Goal: Communication & Community: Answer question/provide support

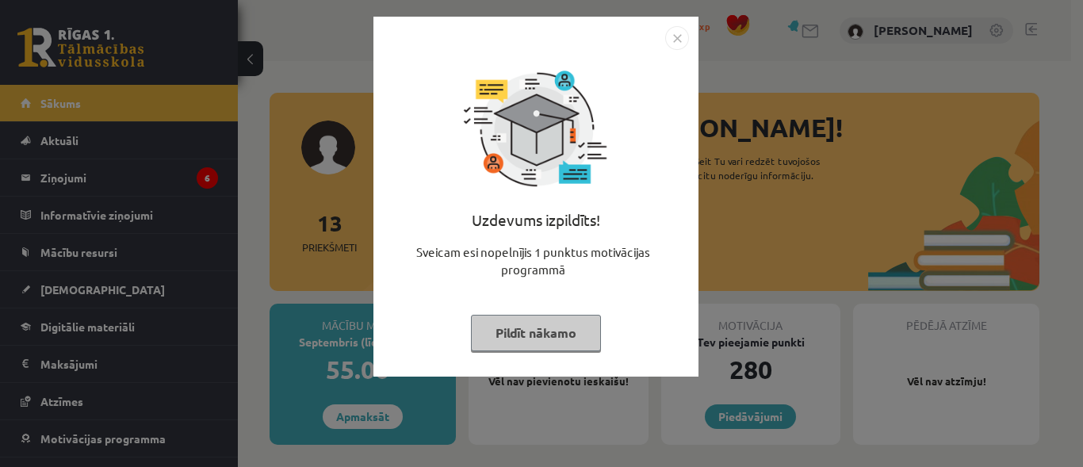
click at [539, 329] on button "Pildīt nākamo" at bounding box center [536, 333] width 130 height 36
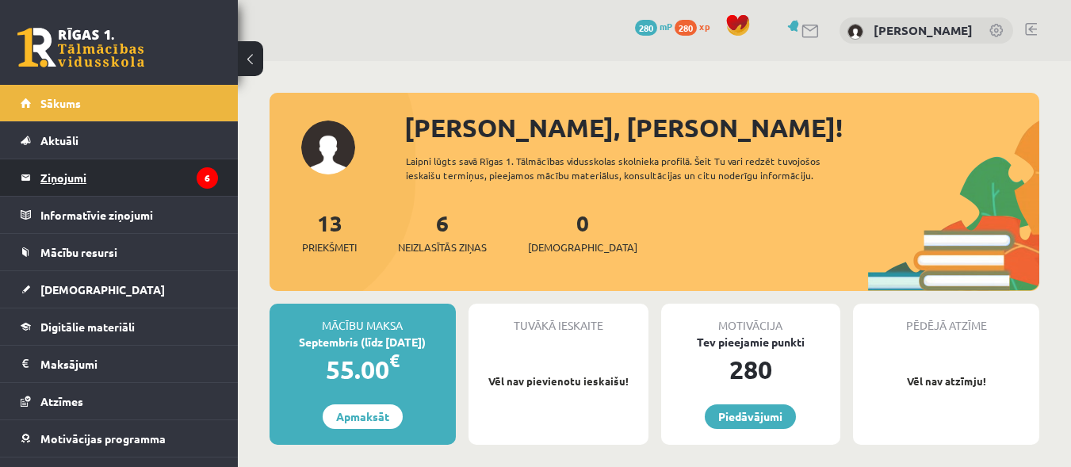
click at [92, 184] on legend "Ziņojumi 6" at bounding box center [129, 177] width 178 height 36
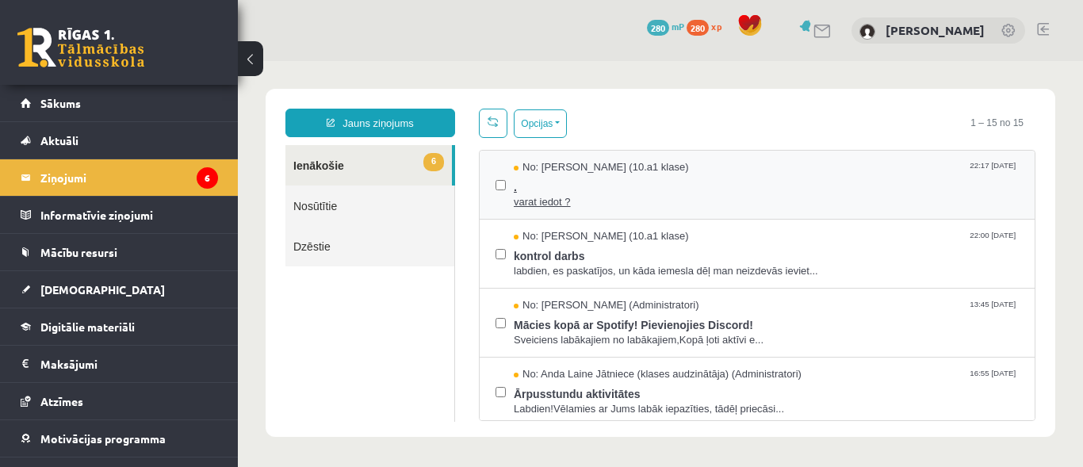
click at [606, 164] on span "No: [PERSON_NAME] (10.a1 klase)" at bounding box center [601, 167] width 175 height 15
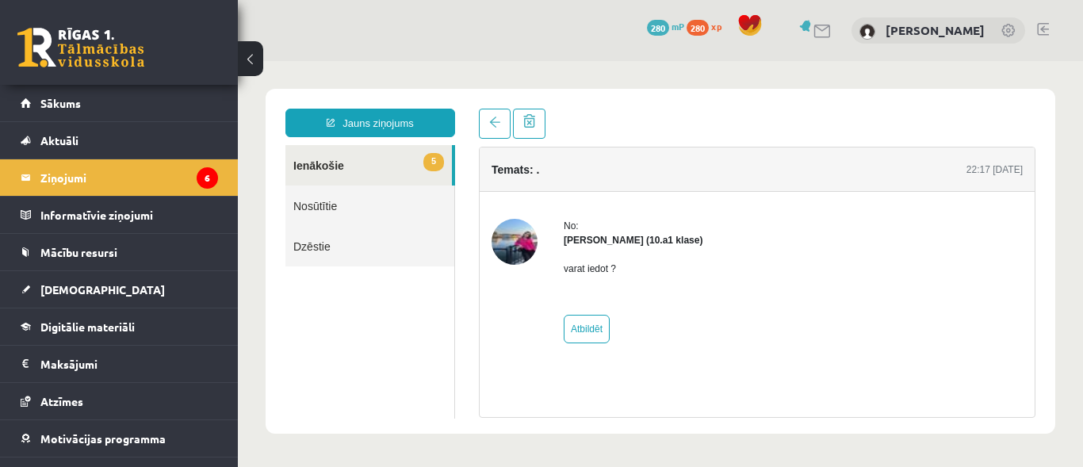
click at [326, 166] on link "5 Ienākošie" at bounding box center [368, 165] width 166 height 40
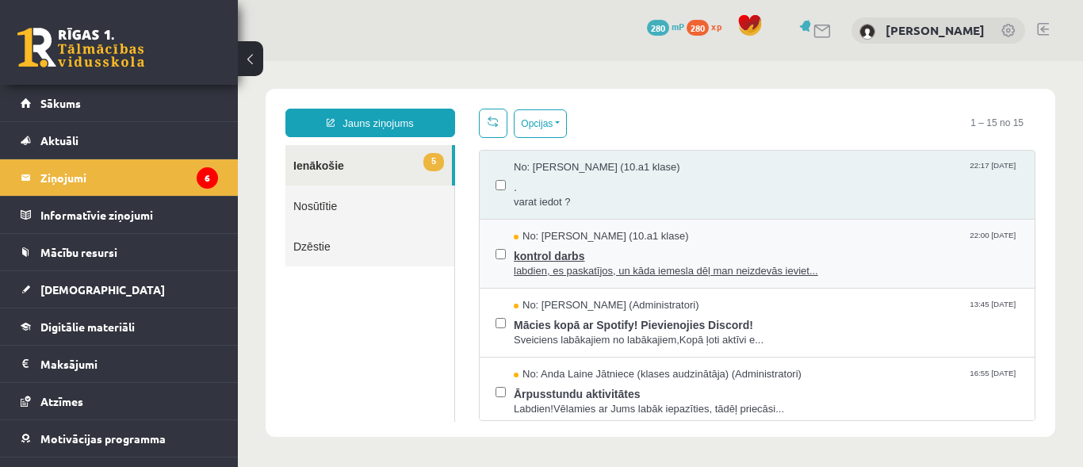
click at [620, 259] on span "kontrol darbs" at bounding box center [766, 254] width 505 height 20
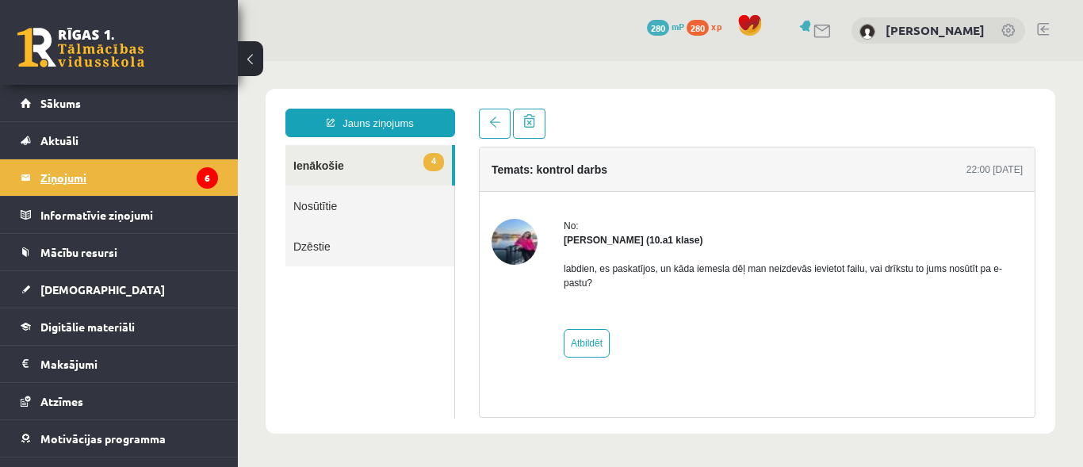
click at [75, 193] on legend "Ziņojumi 6" at bounding box center [129, 177] width 178 height 36
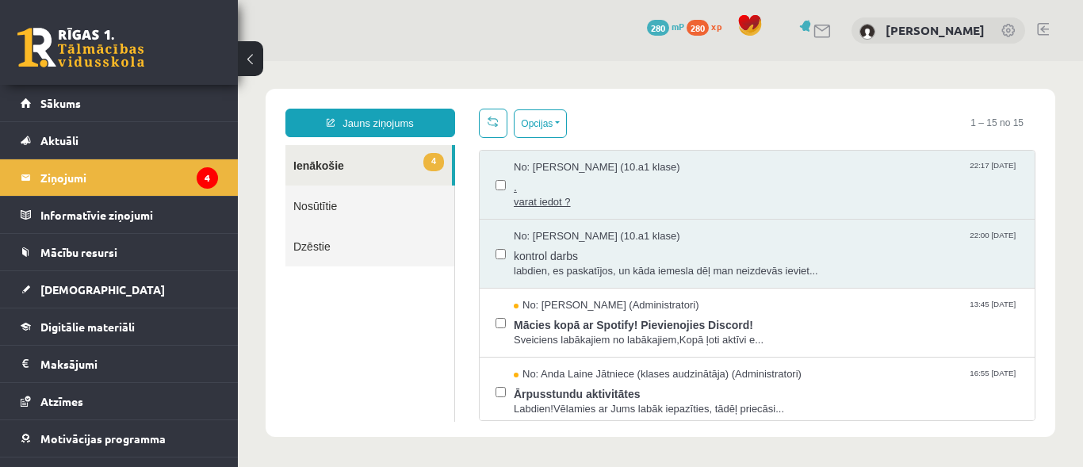
click at [568, 173] on span "No: [PERSON_NAME] (10.a1 klase)" at bounding box center [597, 167] width 166 height 15
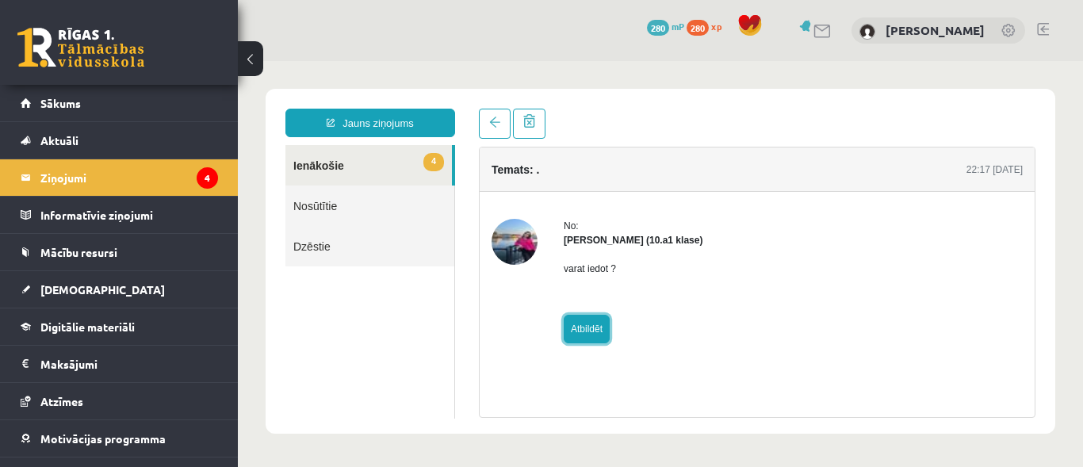
click at [588, 340] on link "Atbildēt" at bounding box center [587, 329] width 46 height 29
type input "*****"
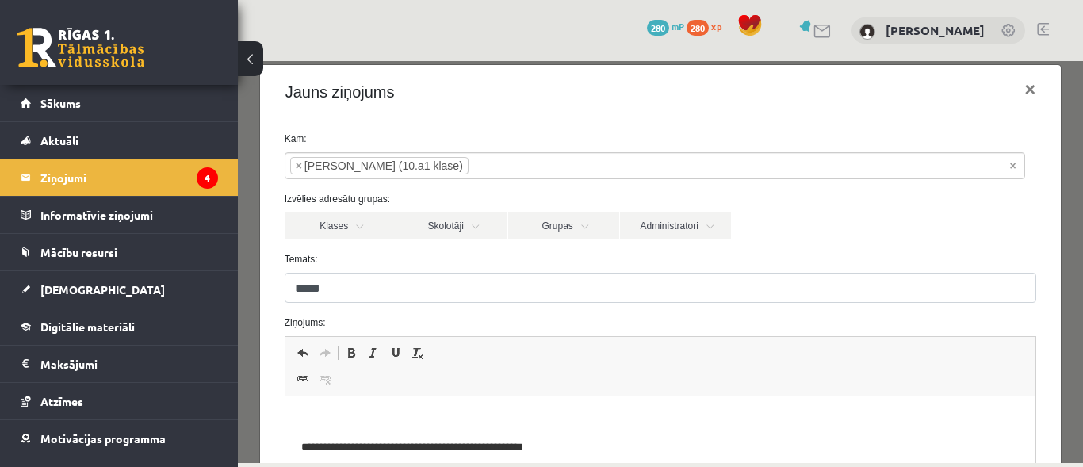
drag, startPoint x: 231, startPoint y: 316, endPoint x: 0, endPoint y: 130, distance: 296.6
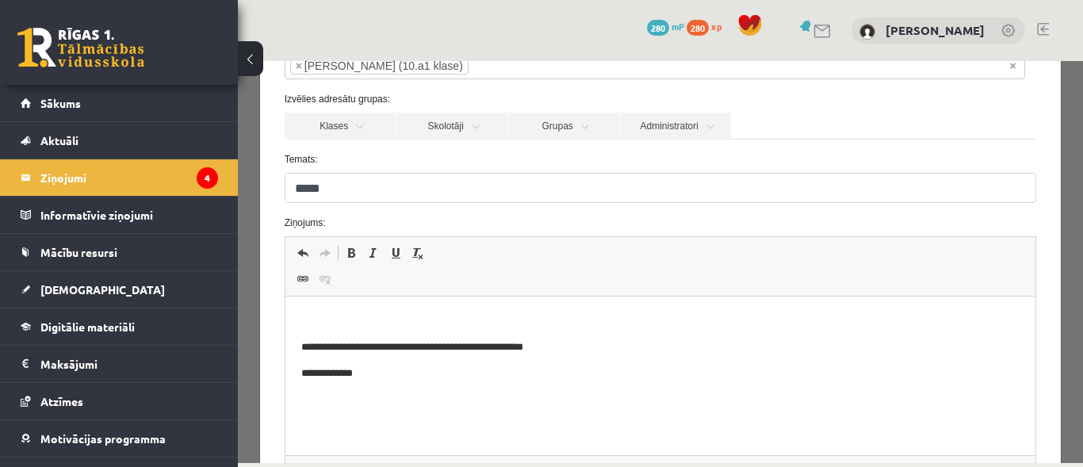
scroll to position [139, 0]
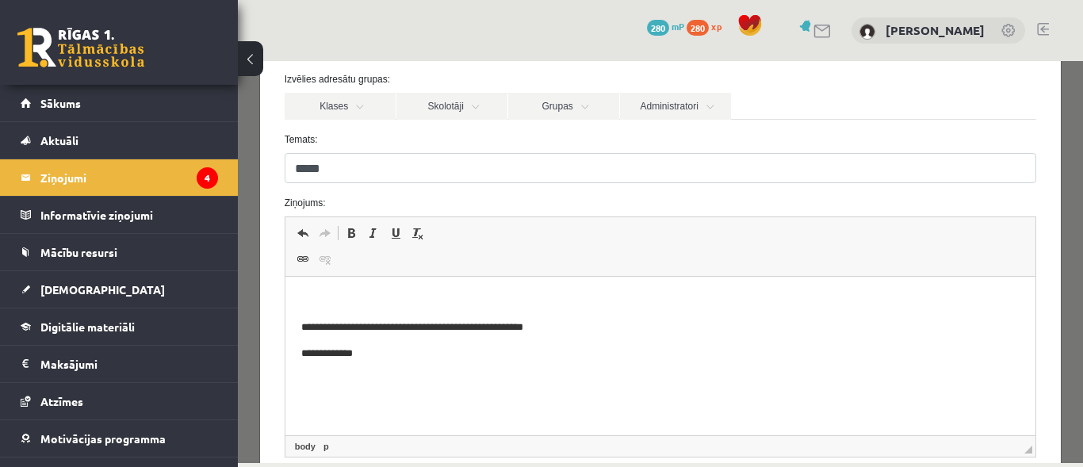
click at [556, 362] on p "**********" at bounding box center [653, 354] width 707 height 17
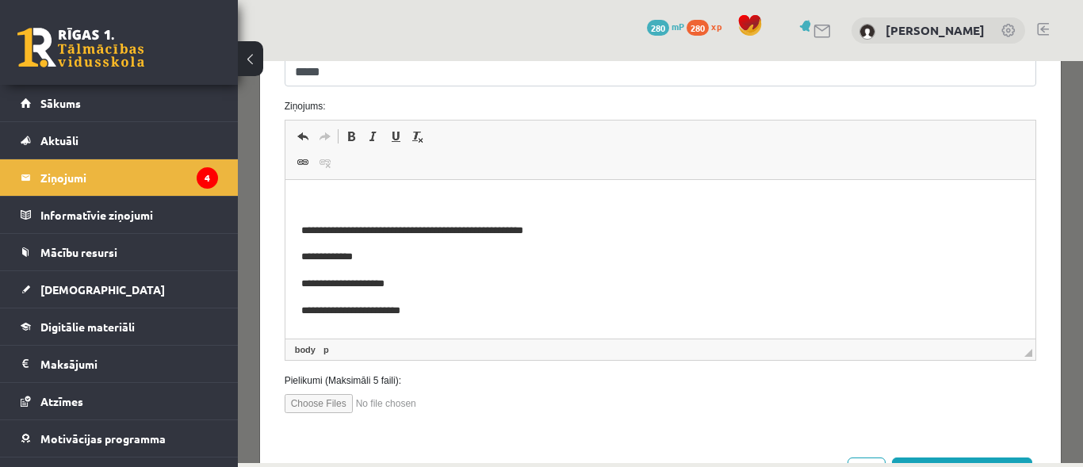
scroll to position [300, 0]
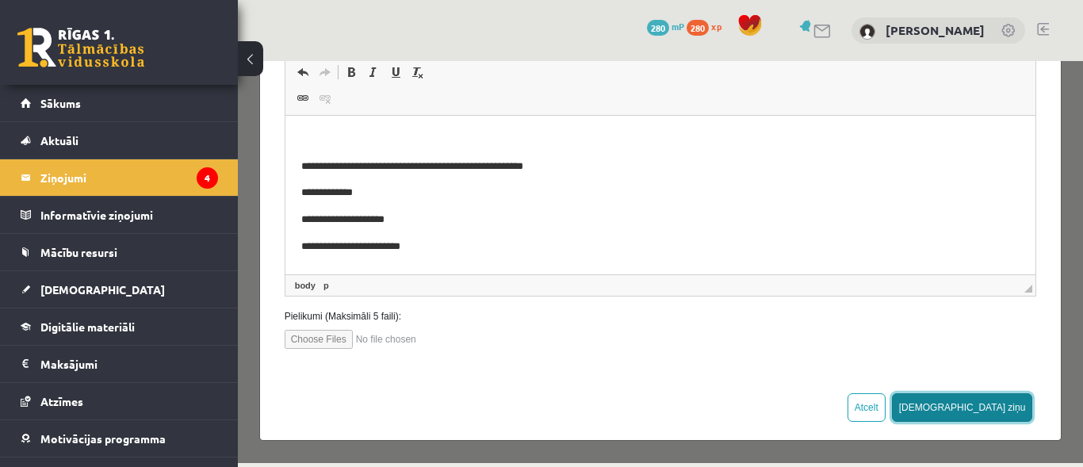
click at [988, 406] on button "[DEMOGRAPHIC_DATA] ziņu" at bounding box center [962, 407] width 141 height 29
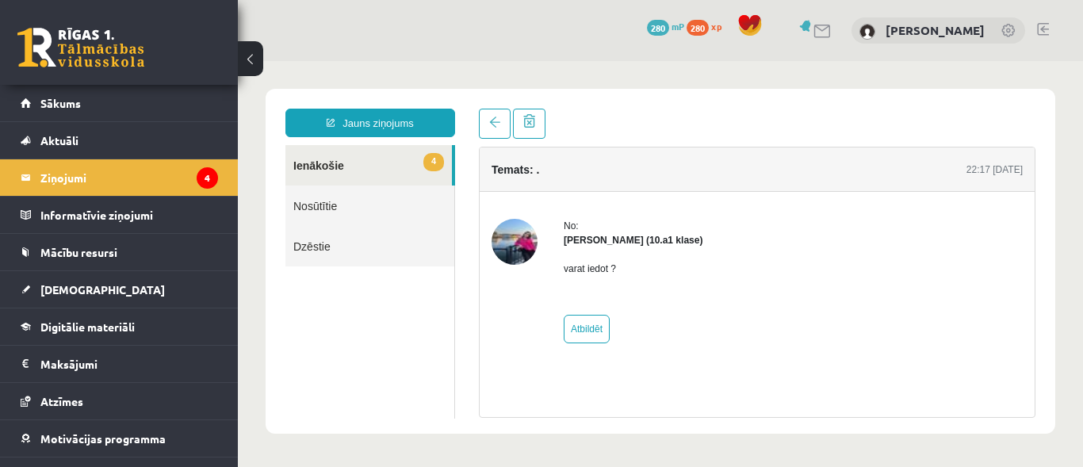
scroll to position [0, 0]
click at [590, 238] on strong "[PERSON_NAME] (10.a1 klase)" at bounding box center [633, 240] width 139 height 11
click at [331, 166] on link "4 Ienākošie" at bounding box center [368, 165] width 166 height 40
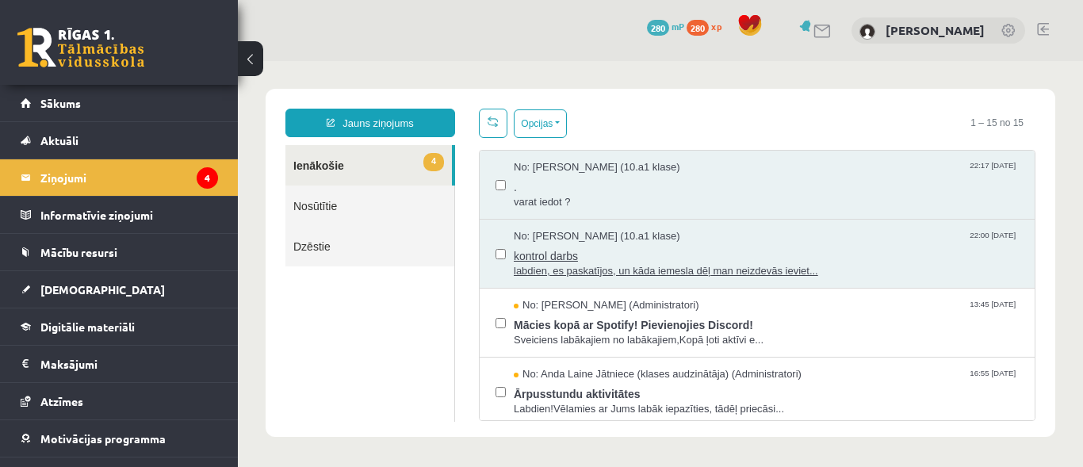
click at [553, 250] on span "kontrol darbs" at bounding box center [766, 254] width 505 height 20
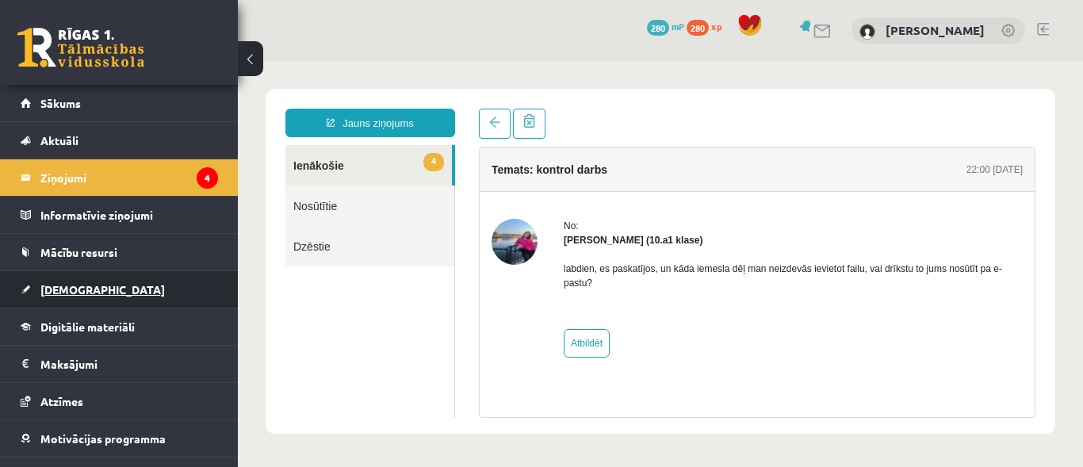
click at [67, 293] on span "[DEMOGRAPHIC_DATA]" at bounding box center [102, 289] width 124 height 14
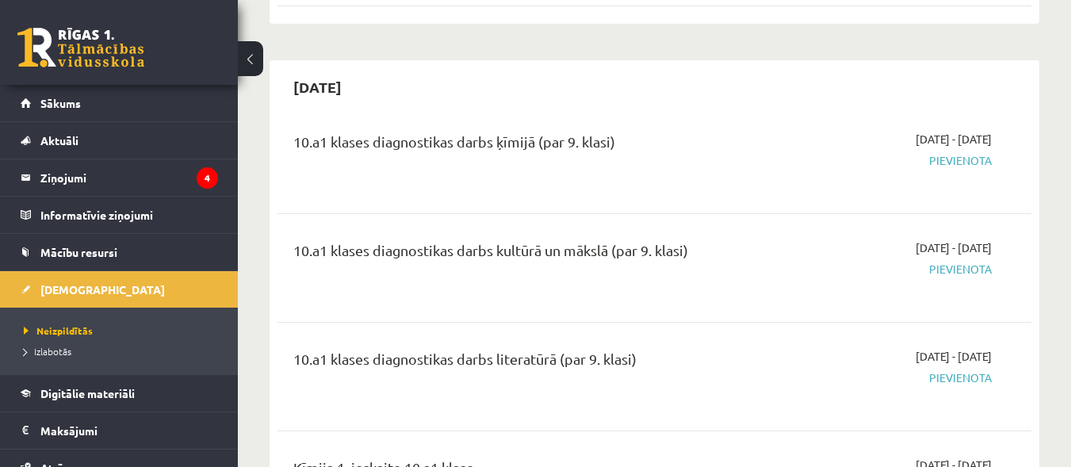
scroll to position [743, 0]
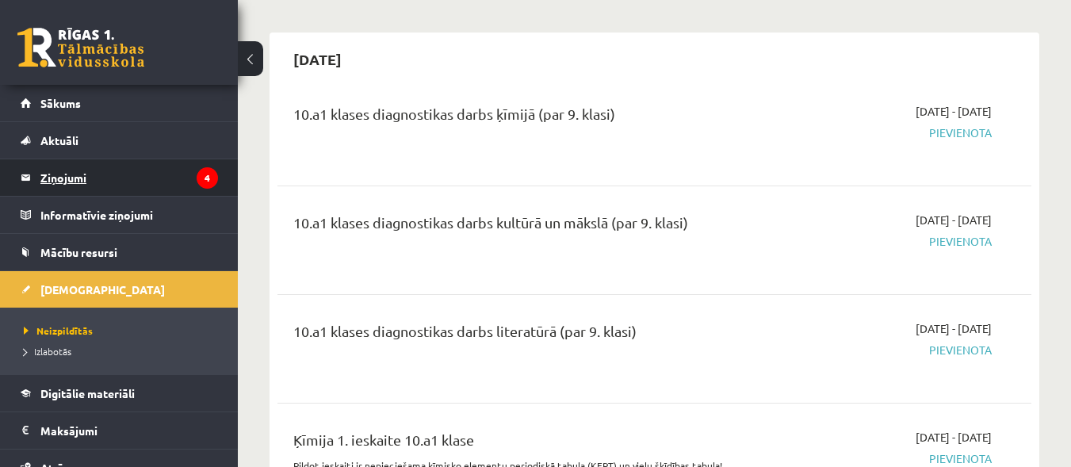
click at [80, 187] on legend "Ziņojumi 4" at bounding box center [129, 177] width 178 height 36
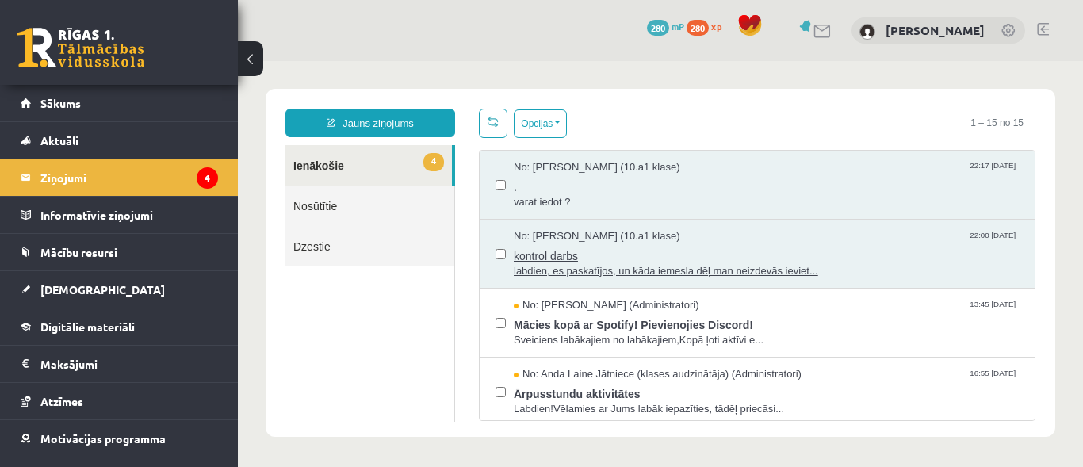
click at [564, 246] on span "kontrol darbs" at bounding box center [766, 254] width 505 height 20
